Goal: Communication & Community: Connect with others

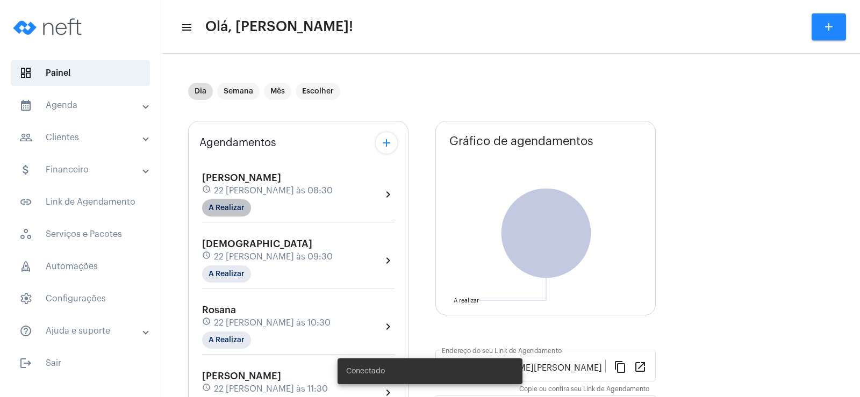
click at [229, 206] on mat-chip "A Realizar" at bounding box center [226, 207] width 49 height 17
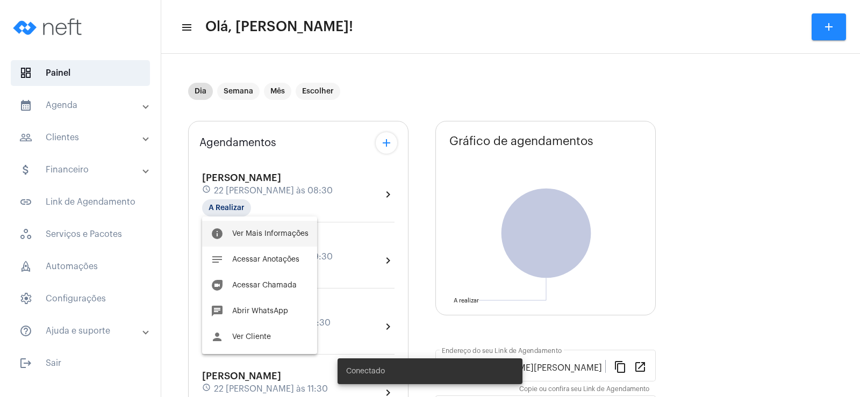
click at [279, 243] on button "info Ver Mais Informações" at bounding box center [259, 234] width 115 height 26
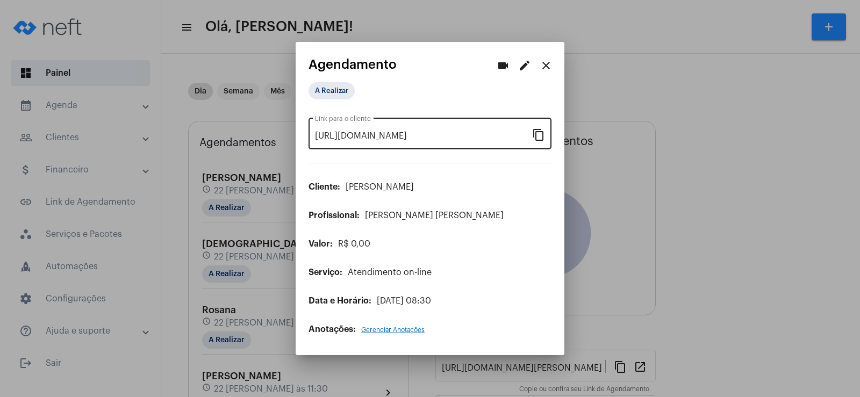
click at [537, 135] on mat-icon "content_copy" at bounding box center [538, 134] width 13 height 13
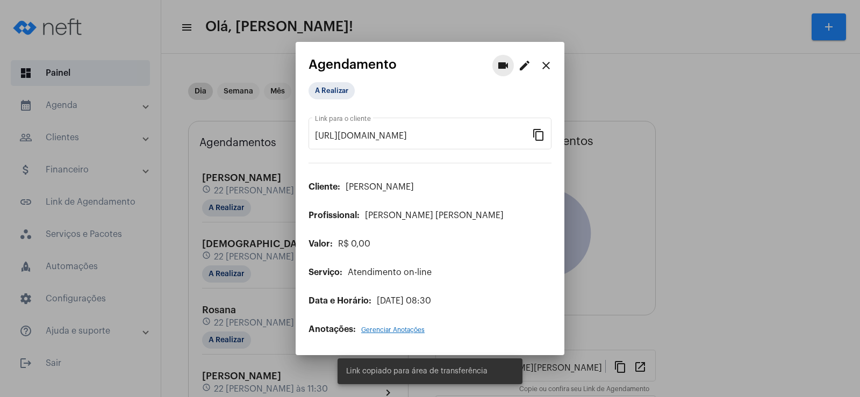
click at [499, 66] on mat-icon "videocam" at bounding box center [502, 65] width 13 height 13
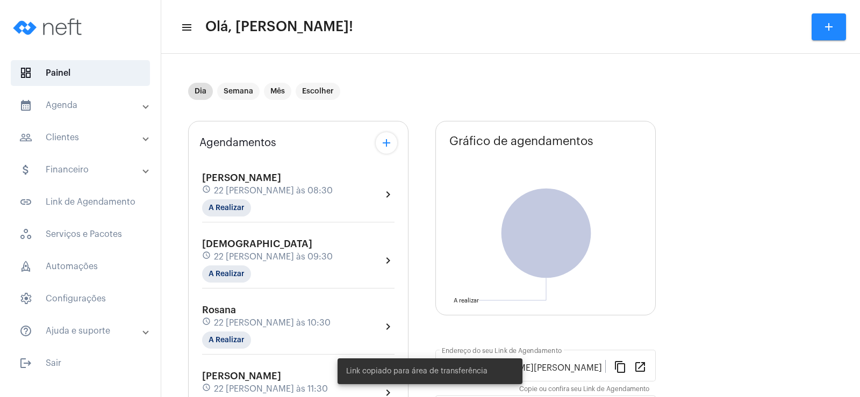
click at [234, 219] on div "[PERSON_NAME] schedule 22 [PERSON_NAME] às 08:30 A Realizar chevron_right" at bounding box center [298, 197] width 198 height 55
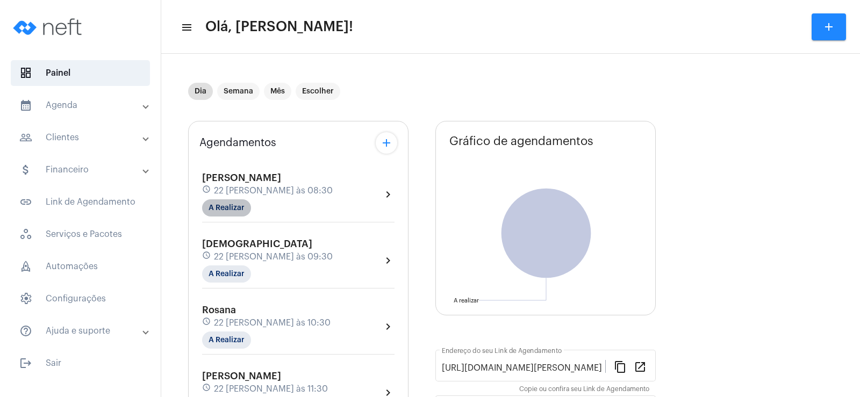
click at [236, 211] on mat-chip "A Realizar" at bounding box center [226, 207] width 49 height 17
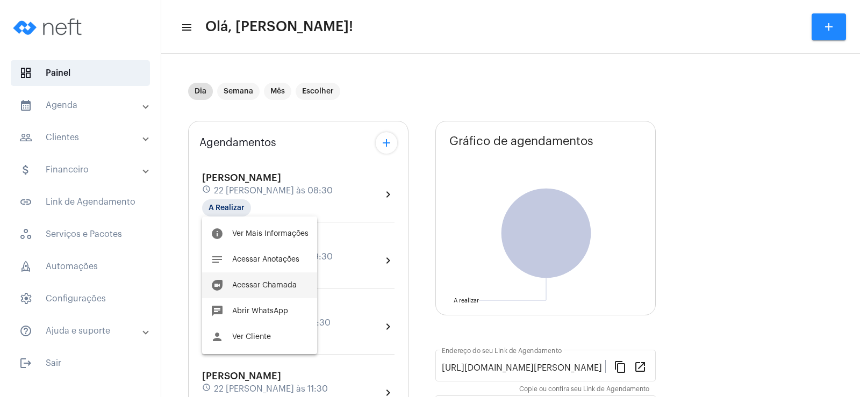
click at [285, 288] on span "Acessar Chamada" at bounding box center [264, 286] width 64 height 8
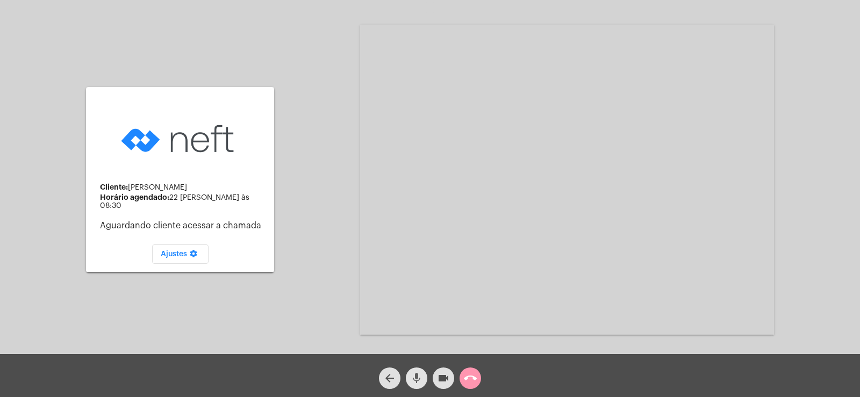
click at [412, 381] on mat-icon "mic" at bounding box center [416, 378] width 13 height 13
click at [444, 377] on mat-icon "videocam" at bounding box center [443, 378] width 13 height 13
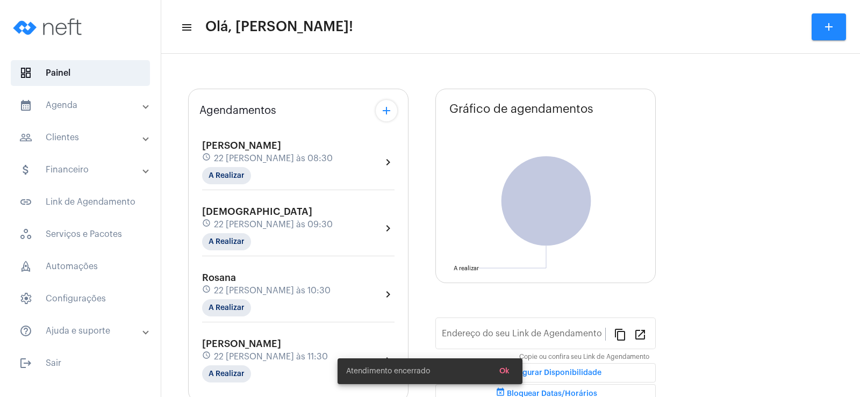
type input "[URL][DOMAIN_NAME][PERSON_NAME]"
